Goal: Navigation & Orientation: Find specific page/section

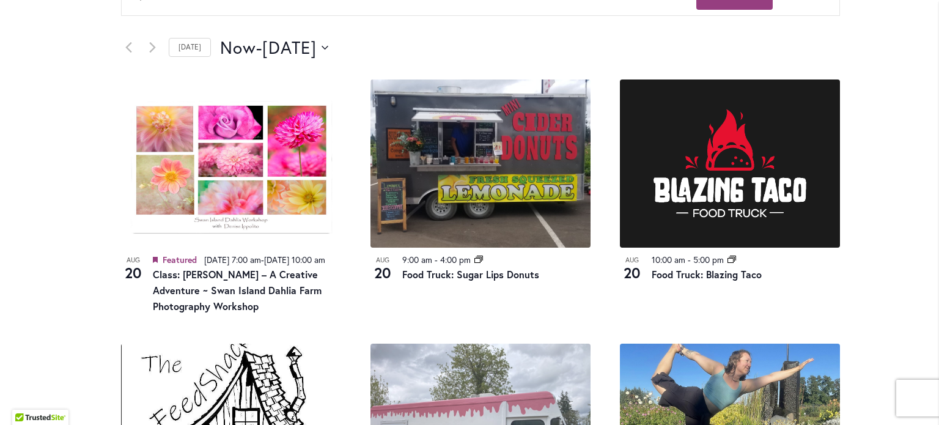
scroll to position [489, 0]
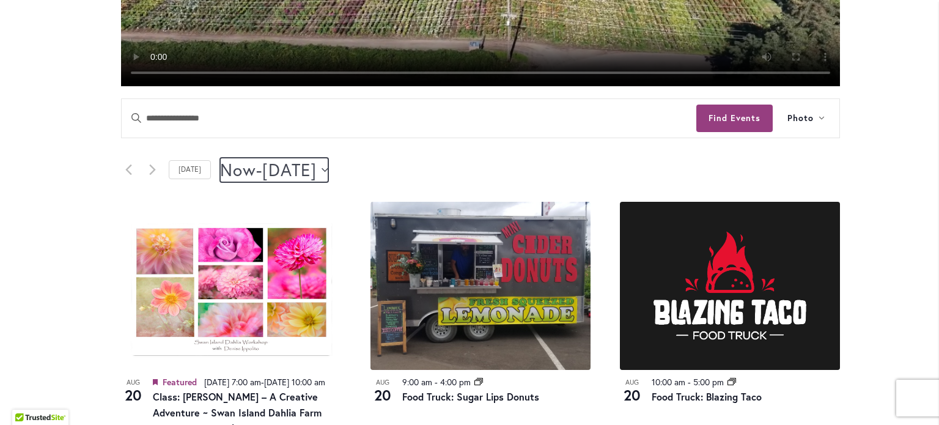
click at [267, 168] on span "August 22" at bounding box center [289, 170] width 54 height 24
click at [604, 147] on header "Events Search and Views Navigation Search Enter Keyword. Search for Events by K…" at bounding box center [480, 149] width 719 height 103
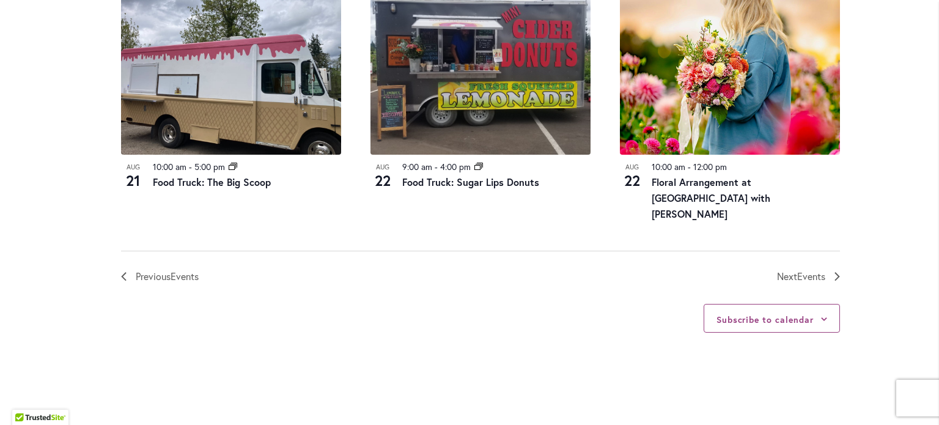
scroll to position [1344, 0]
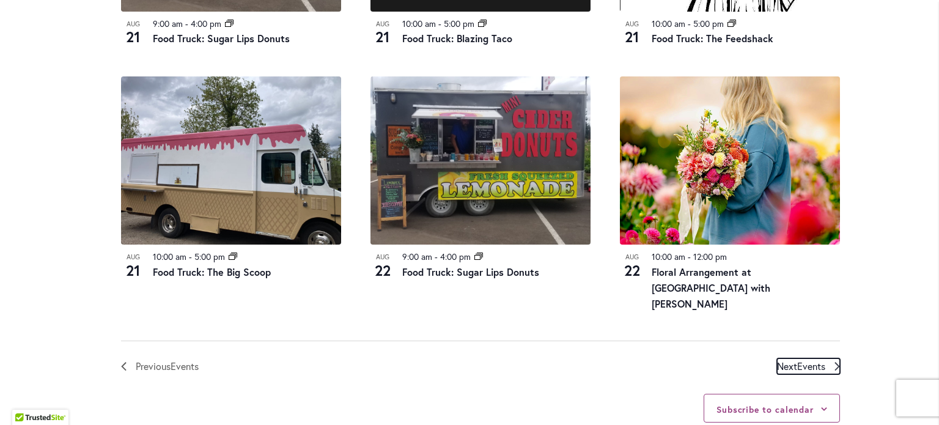
click at [802, 364] on span "Events" at bounding box center [811, 365] width 28 height 13
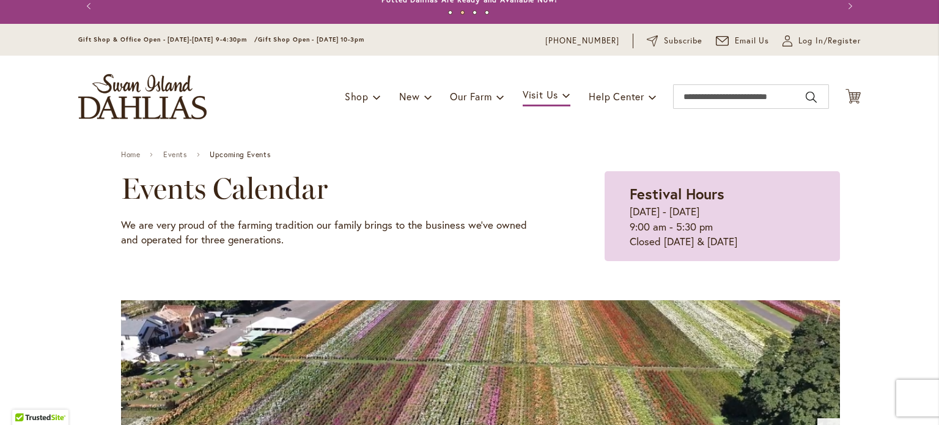
scroll to position [0, 0]
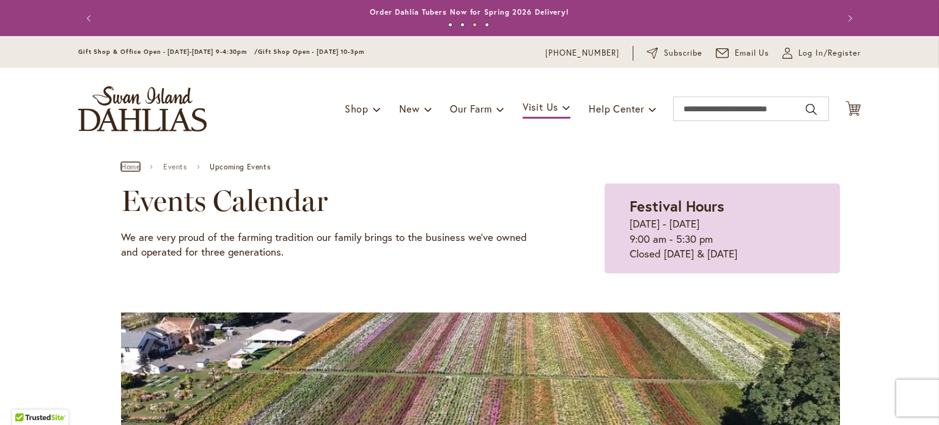
click at [126, 163] on link "Home" at bounding box center [130, 167] width 19 height 9
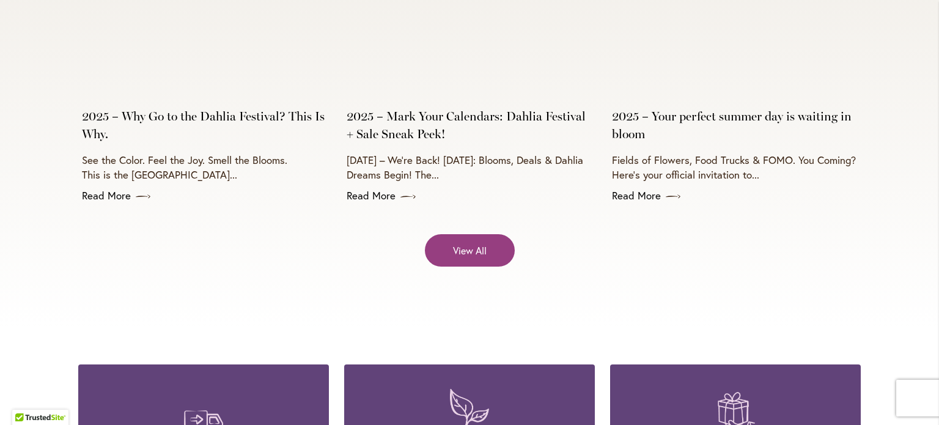
scroll to position [4950, 0]
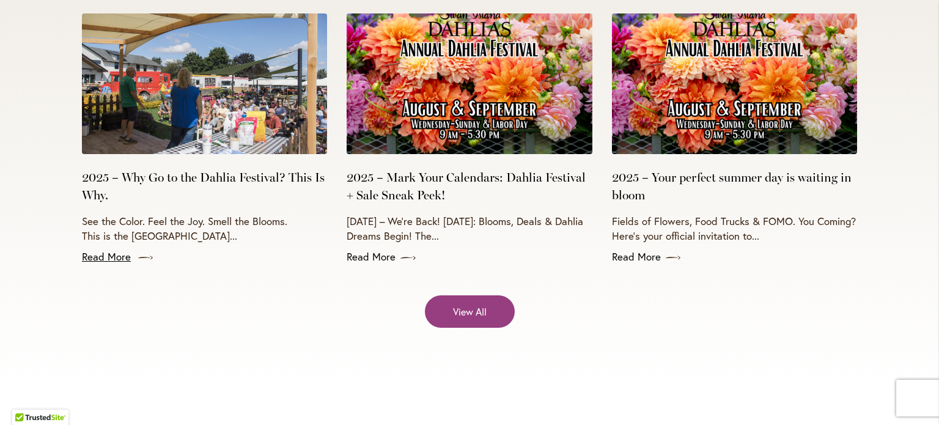
click at [98, 249] on link "Read More" at bounding box center [204, 256] width 245 height 15
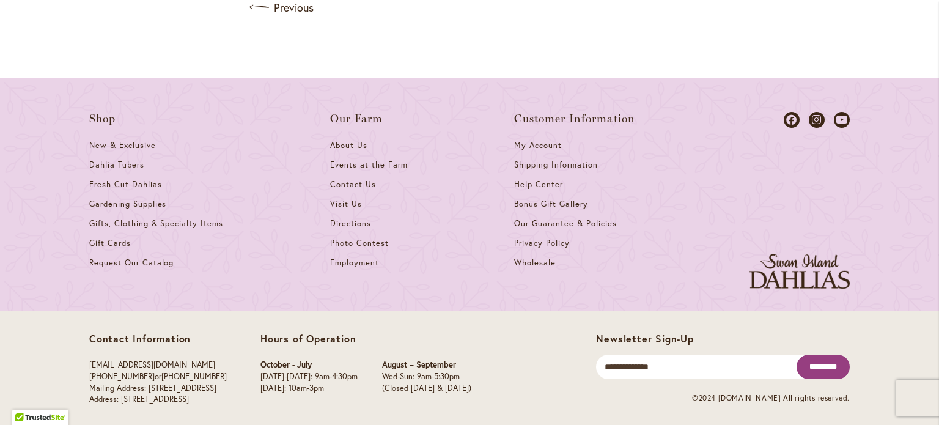
scroll to position [1467, 0]
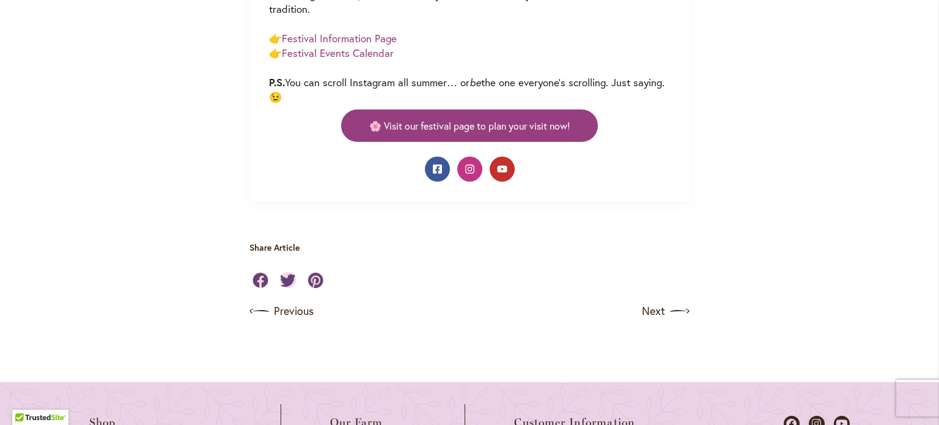
scroll to position [1161, 0]
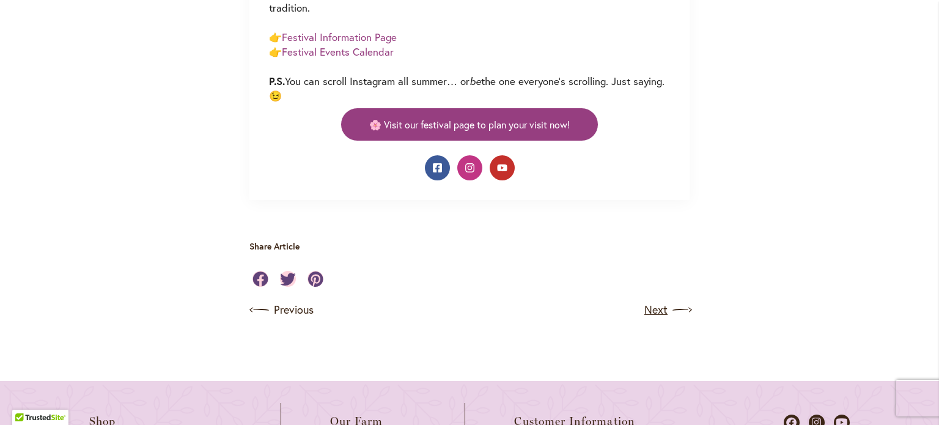
click at [648, 306] on link "Next" at bounding box center [666, 310] width 45 height 20
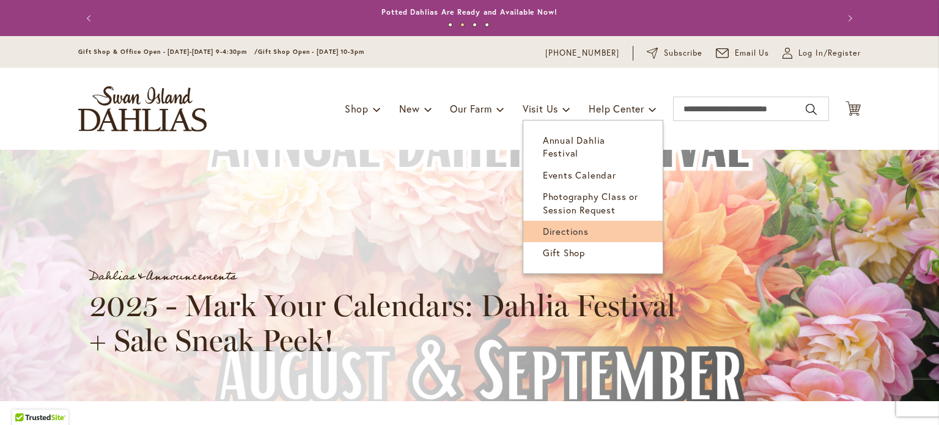
click at [562, 225] on span "Directions" at bounding box center [566, 231] width 46 height 12
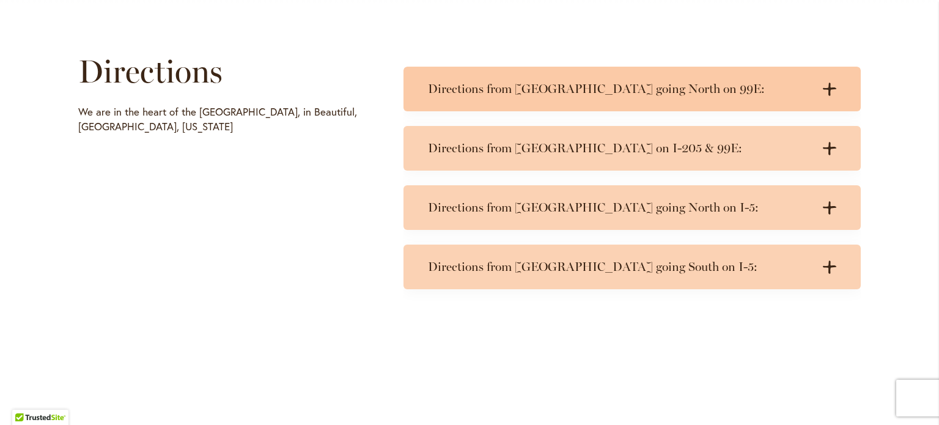
scroll to position [611, 0]
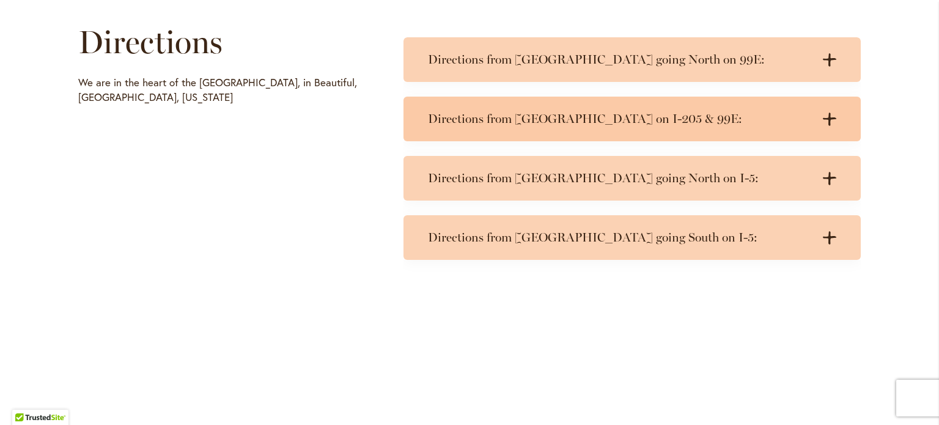
click at [591, 112] on h3 "Directions from [GEOGRAPHIC_DATA] on I-205 & 99E:" at bounding box center [620, 118] width 384 height 15
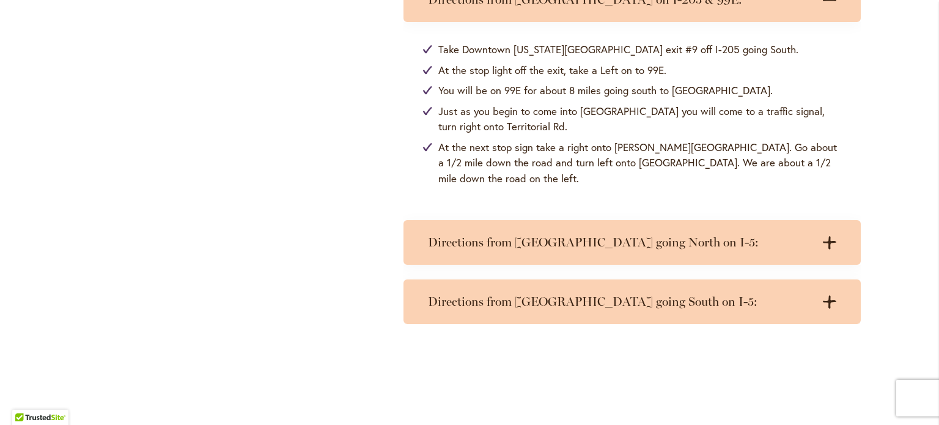
scroll to position [733, 0]
